Goal: Check status: Check status

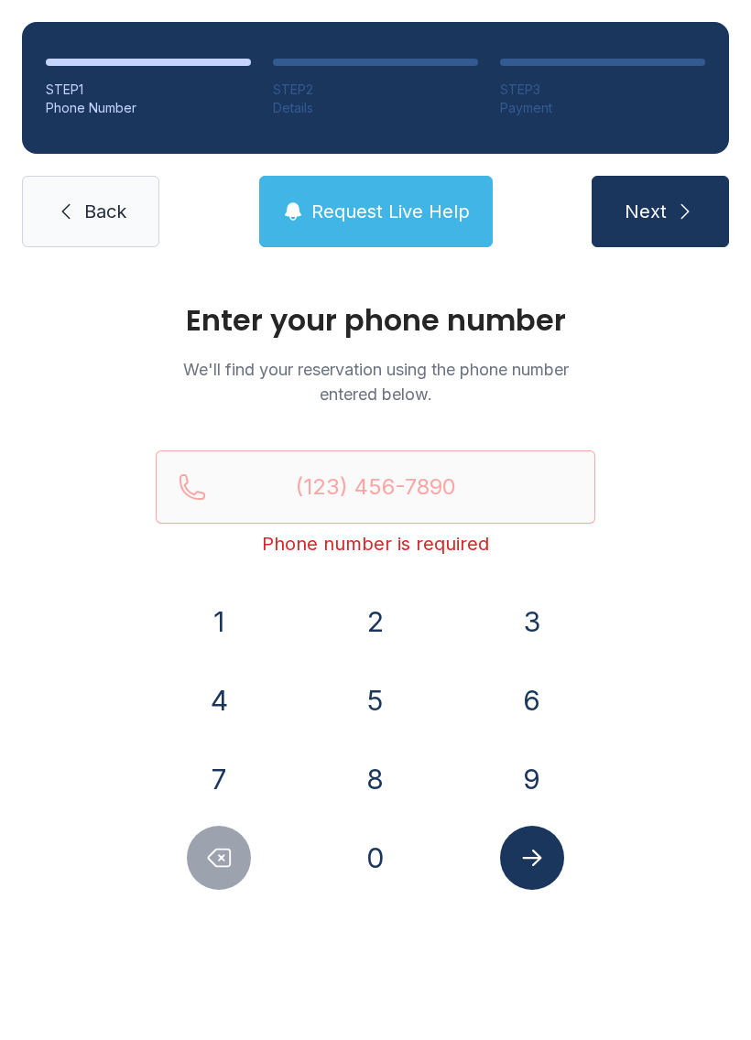
click at [374, 599] on button "2" at bounding box center [375, 622] width 64 height 64
click at [552, 621] on button "3" at bounding box center [532, 622] width 64 height 64
click at [526, 772] on button "9" at bounding box center [532, 779] width 64 height 64
click at [371, 625] on button "2" at bounding box center [375, 622] width 64 height 64
click at [543, 777] on button "9" at bounding box center [532, 779] width 64 height 64
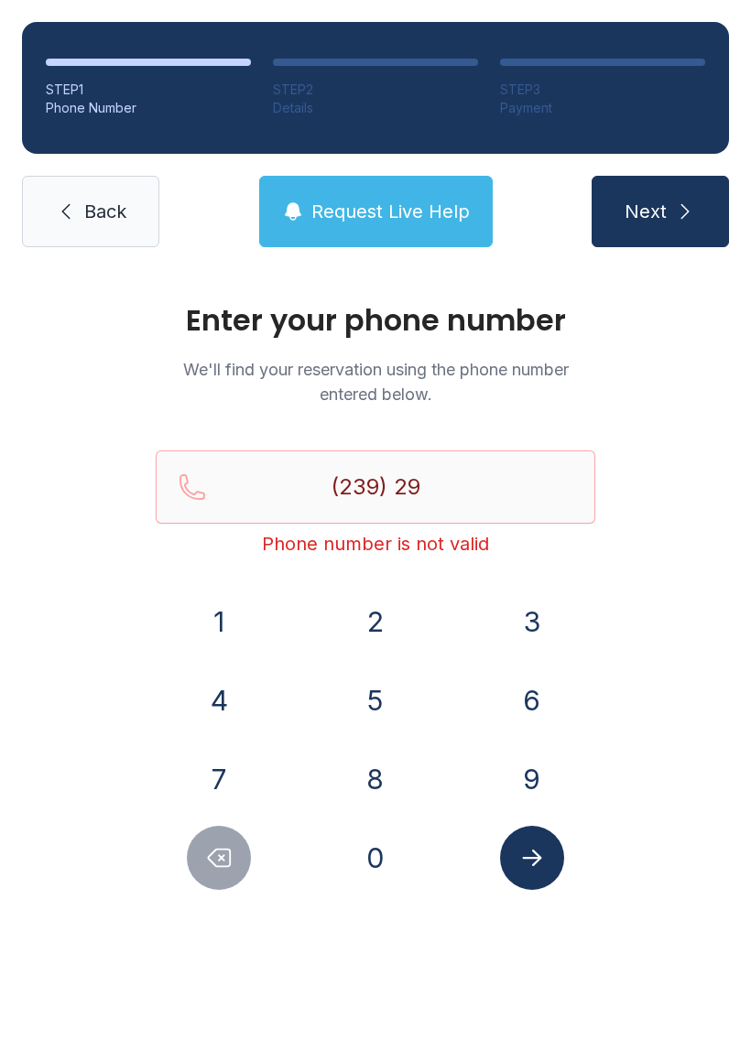
click at [543, 776] on button "9" at bounding box center [532, 779] width 64 height 64
click at [516, 712] on button "6" at bounding box center [532, 700] width 64 height 64
click at [239, 632] on button "1" at bounding box center [219, 622] width 64 height 64
click at [239, 631] on button "1" at bounding box center [219, 622] width 64 height 64
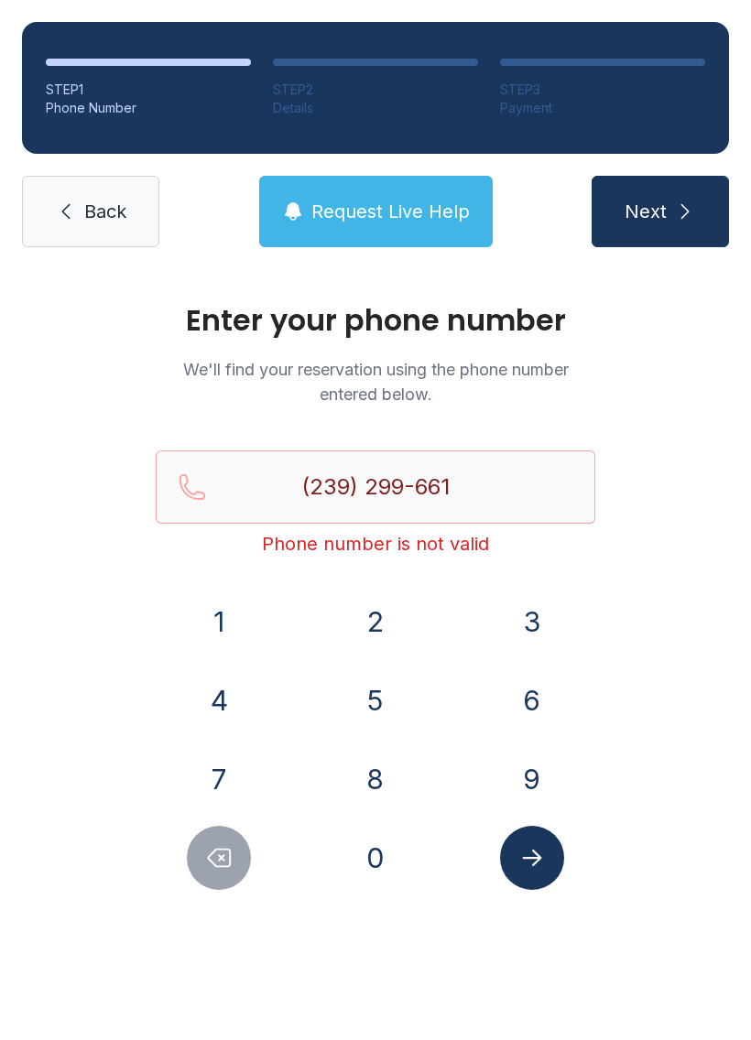
type input "[PHONE_NUMBER]"
click at [563, 858] on button "Submit lookup form" at bounding box center [532, 858] width 64 height 64
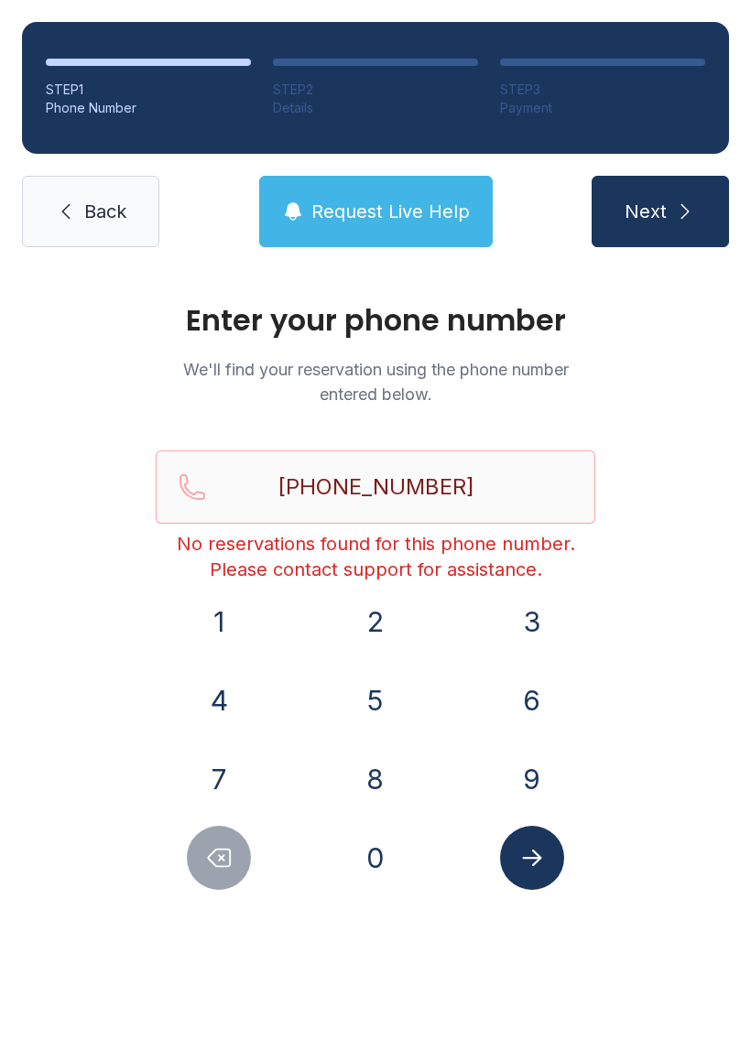
click at [82, 163] on div "STEP 1 Phone Number STEP 2 Details STEP 3 Payment Back Request Live Help Next" at bounding box center [375, 134] width 751 height 269
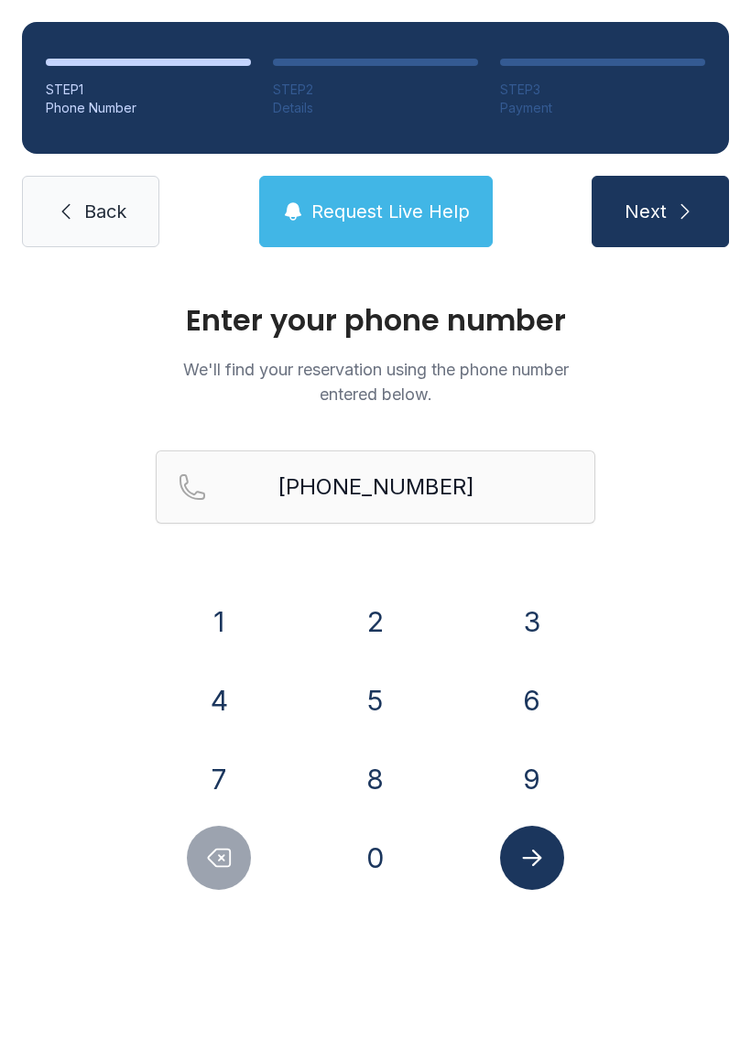
click at [76, 209] on icon at bounding box center [66, 212] width 22 height 22
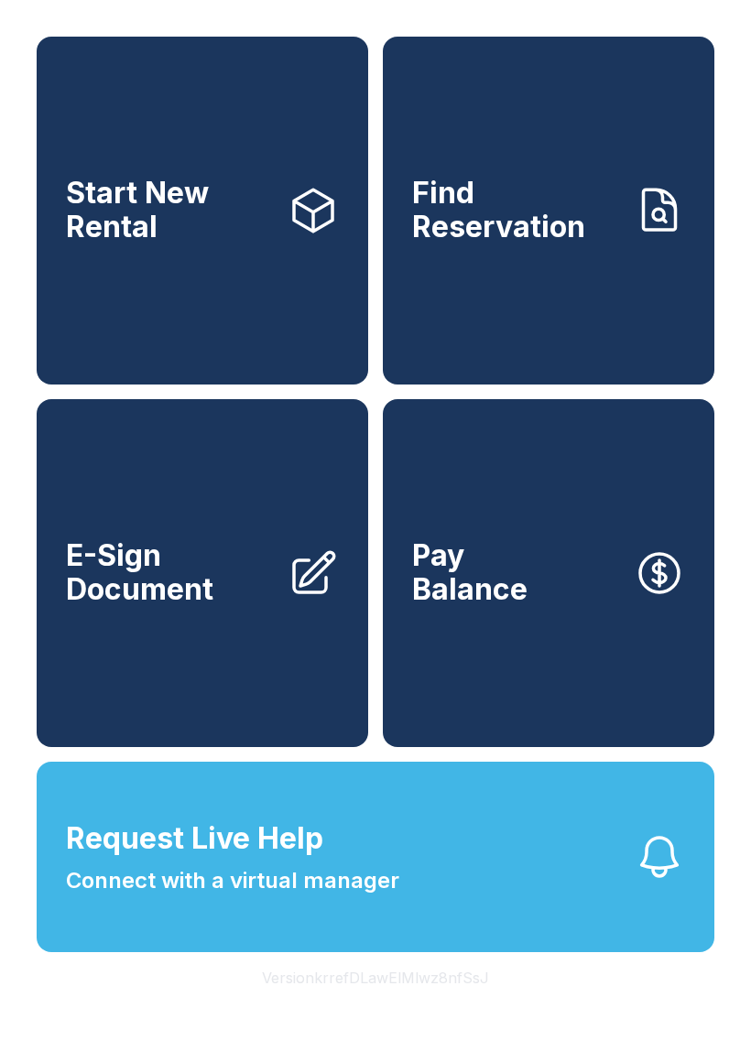
click at [580, 184] on link "Find Reservation" at bounding box center [548, 211] width 331 height 348
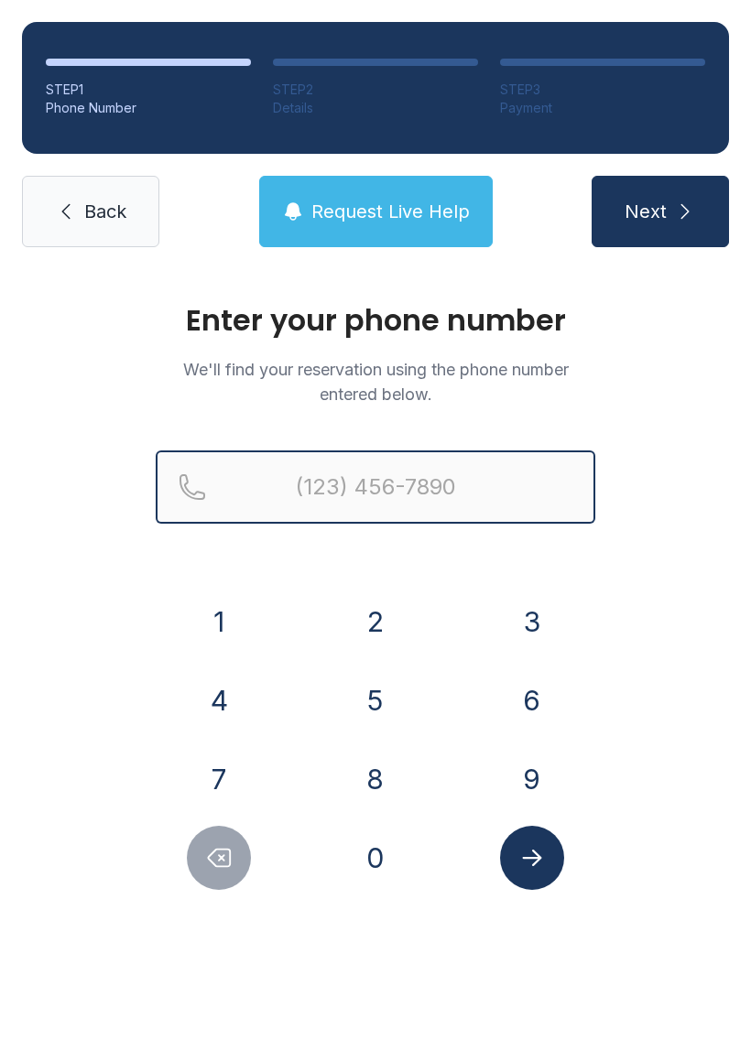
click at [484, 478] on input "Reservation phone number" at bounding box center [375, 486] width 439 height 73
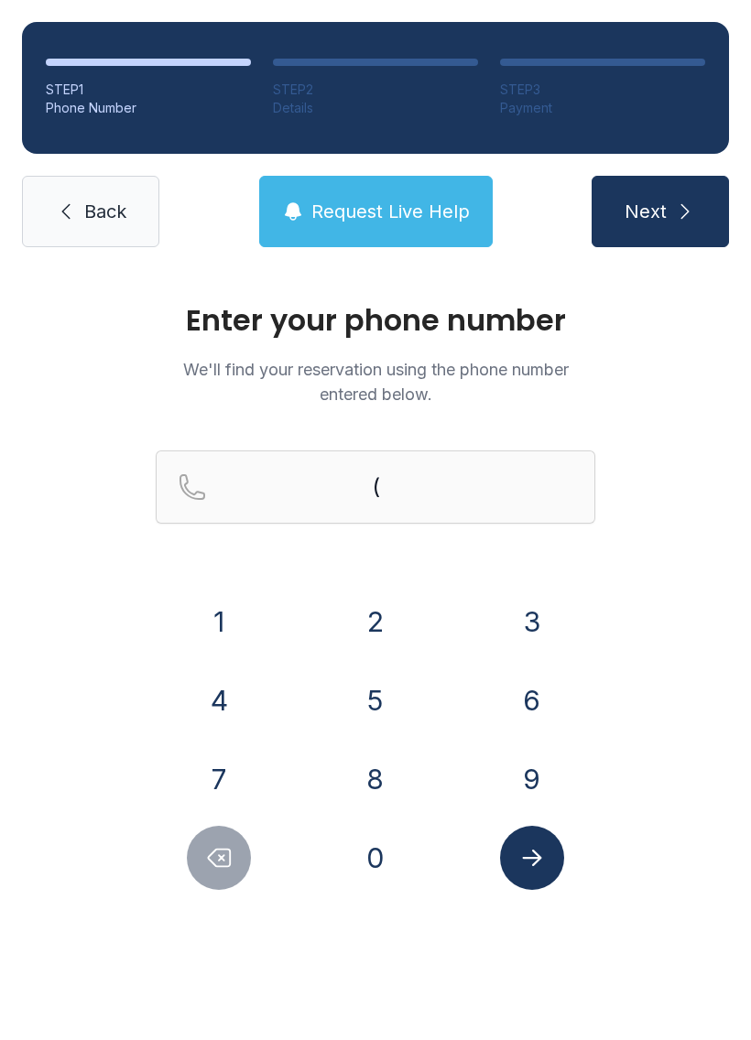
click at [368, 617] on button "2" at bounding box center [375, 622] width 64 height 64
click at [514, 628] on button "3" at bounding box center [532, 622] width 64 height 64
click at [512, 770] on button "9" at bounding box center [532, 779] width 64 height 64
click at [397, 640] on button "2" at bounding box center [375, 622] width 64 height 64
click at [521, 789] on button "9" at bounding box center [532, 779] width 64 height 64
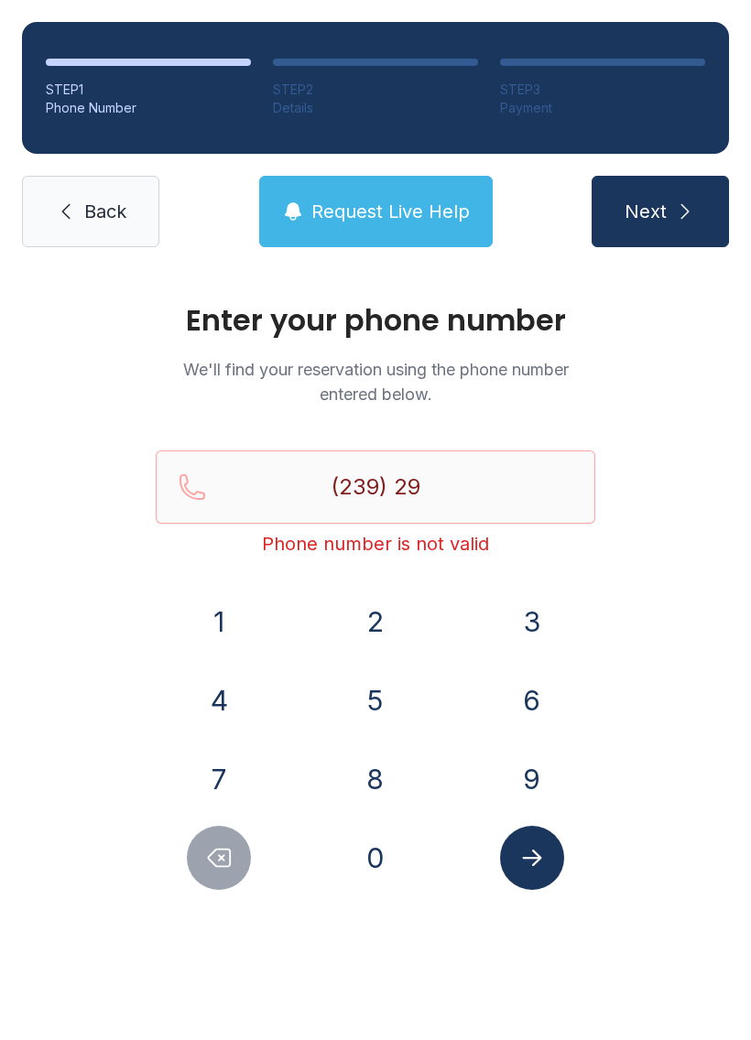
click at [521, 789] on button "9" at bounding box center [532, 779] width 64 height 64
click at [536, 705] on button "6" at bounding box center [532, 700] width 64 height 64
click at [535, 705] on button "6" at bounding box center [532, 700] width 64 height 64
click at [207, 631] on button "1" at bounding box center [219, 622] width 64 height 64
click at [206, 630] on button "1" at bounding box center [219, 622] width 64 height 64
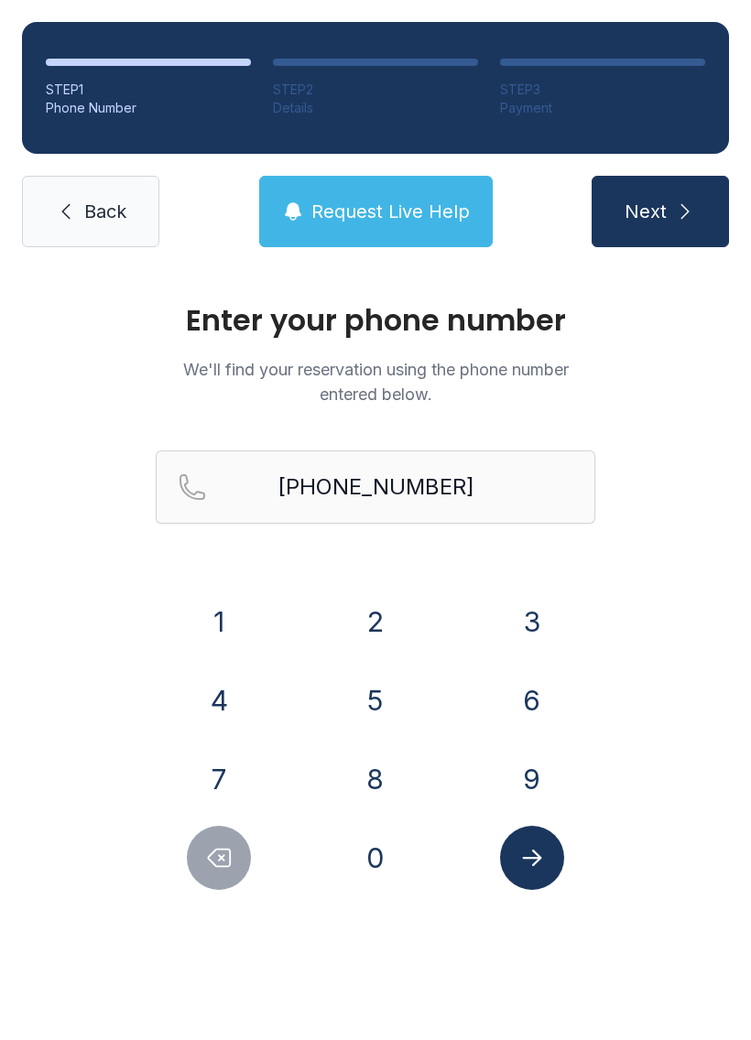
click at [526, 856] on icon "Submit lookup form" at bounding box center [531, 857] width 27 height 27
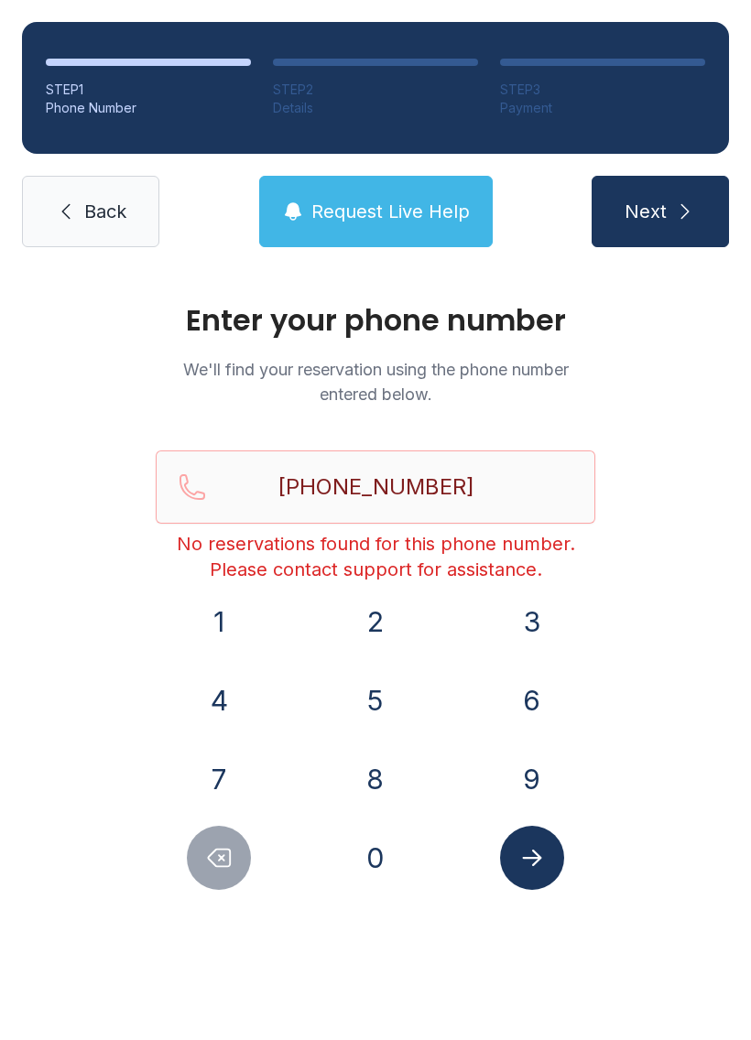
click at [664, 206] on span "Next" at bounding box center [645, 212] width 42 height 26
click at [218, 873] on button "Delete number" at bounding box center [219, 858] width 64 height 64
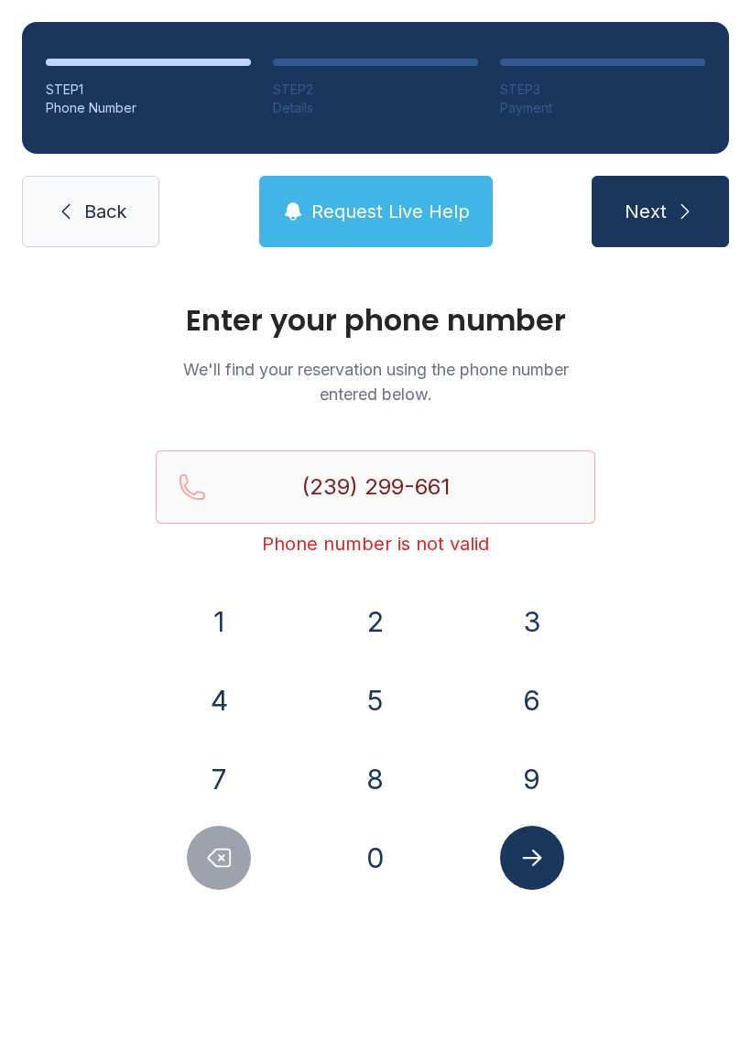
click at [217, 873] on button "Delete number" at bounding box center [219, 858] width 64 height 64
click at [213, 852] on icon "Delete number" at bounding box center [220, 858] width 22 height 17
click at [197, 841] on button "Delete number" at bounding box center [219, 858] width 64 height 64
click at [196, 841] on button "Delete number" at bounding box center [219, 858] width 64 height 64
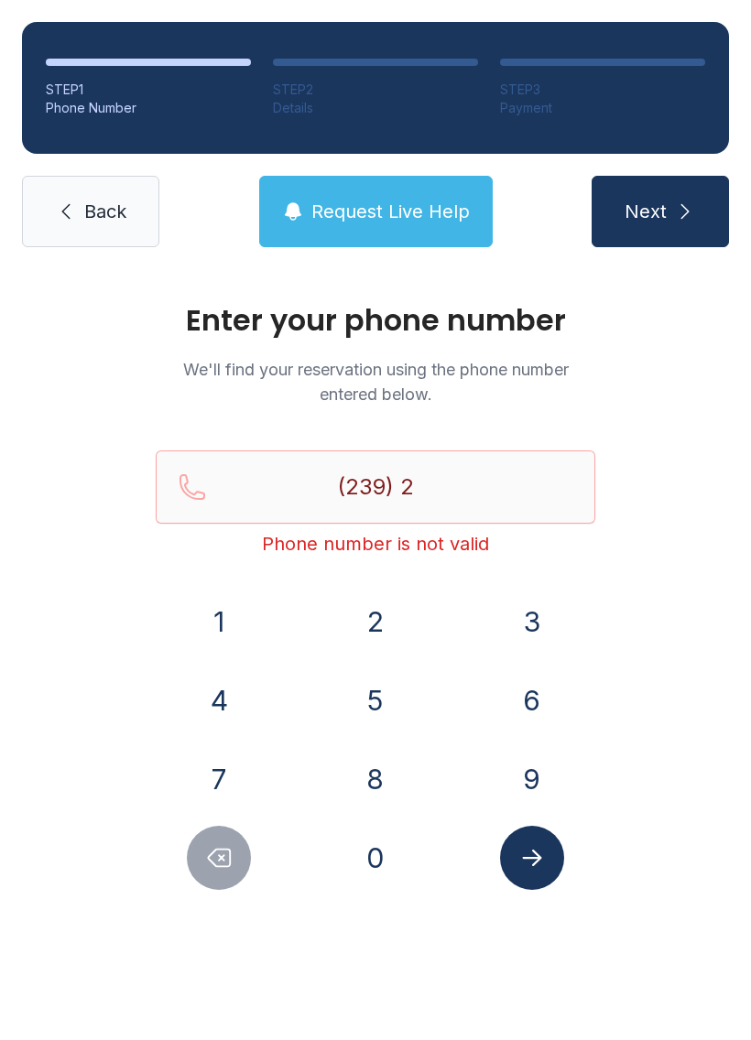
click at [195, 842] on button "Delete number" at bounding box center [219, 858] width 64 height 64
click at [194, 842] on button "Delete number" at bounding box center [219, 858] width 64 height 64
click at [180, 842] on div at bounding box center [219, 858] width 127 height 64
click at [201, 846] on button "Delete number" at bounding box center [219, 858] width 64 height 64
type input "(2"
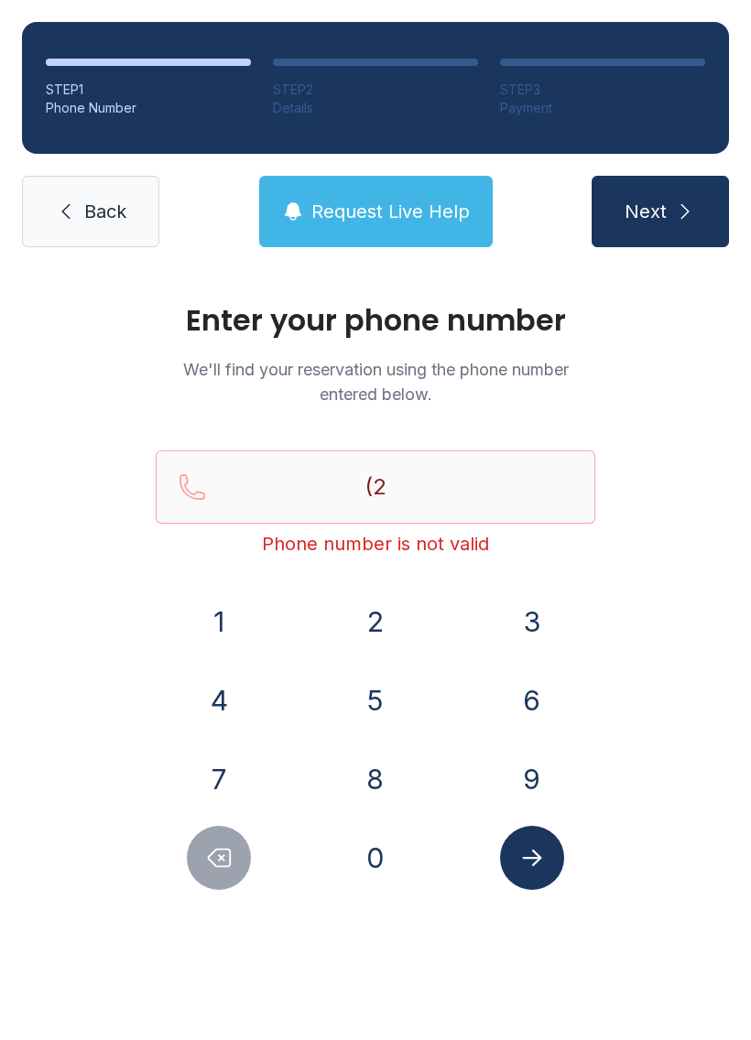
click at [200, 845] on button "Delete number" at bounding box center [219, 858] width 64 height 64
click at [197, 844] on button "Delete number" at bounding box center [219, 858] width 64 height 64
click at [81, 197] on link "Back" at bounding box center [90, 211] width 137 height 71
